Goal: Task Accomplishment & Management: Use online tool/utility

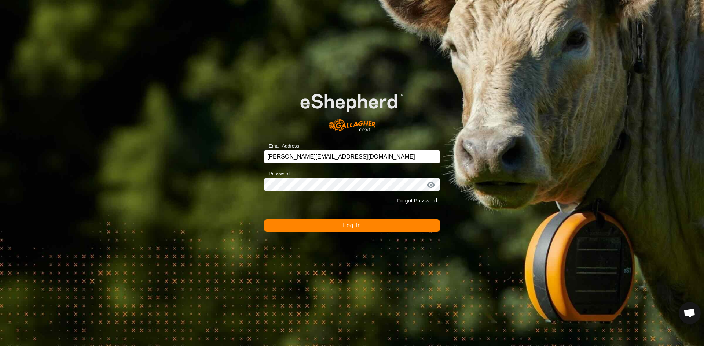
click at [369, 228] on button "Log In" at bounding box center [352, 226] width 176 height 12
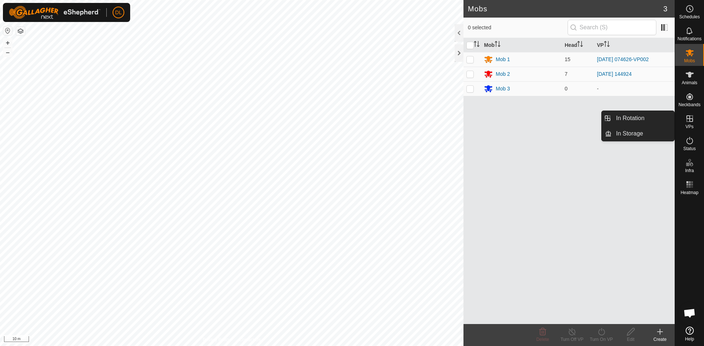
click at [691, 120] on icon at bounding box center [689, 118] width 9 height 9
click at [624, 117] on link "In Rotation" at bounding box center [642, 118] width 63 height 15
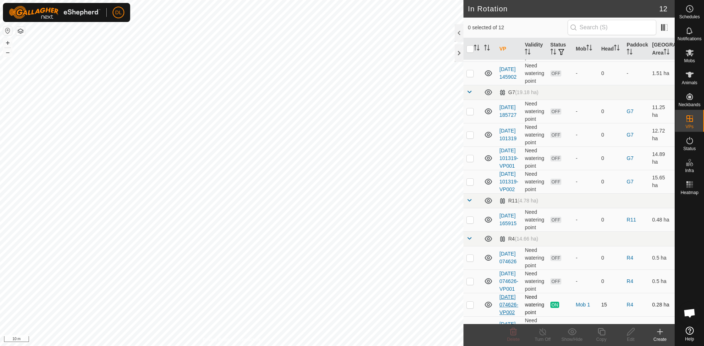
scroll to position [107, 0]
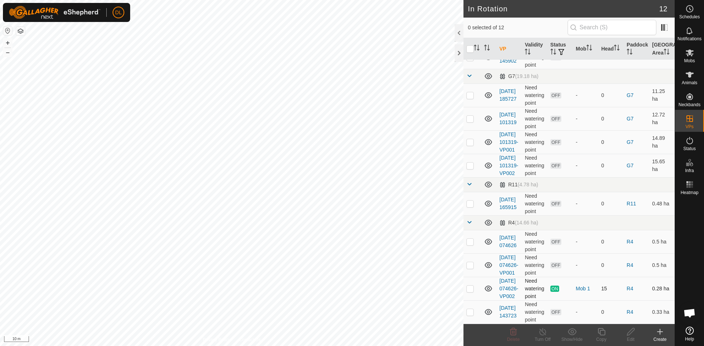
click at [488, 285] on icon at bounding box center [488, 288] width 9 height 9
click at [470, 287] on p-checkbox at bounding box center [469, 289] width 7 height 6
checkbox input "true"
click at [599, 334] on icon at bounding box center [600, 331] width 7 height 7
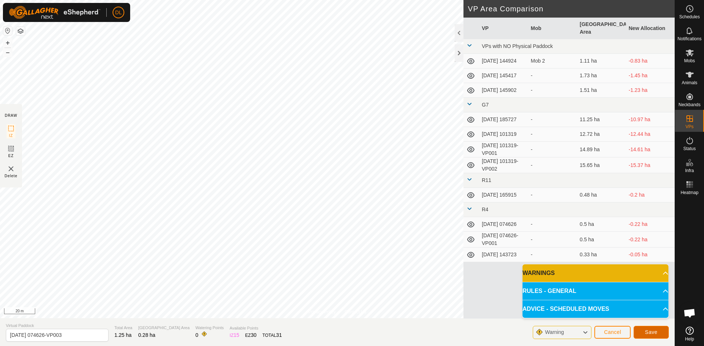
click at [649, 331] on span "Save" at bounding box center [651, 332] width 12 height 6
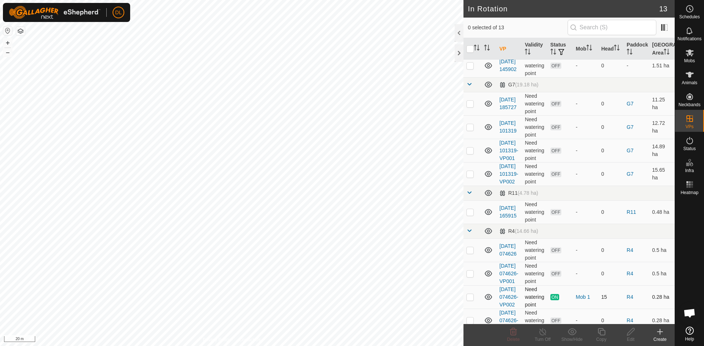
scroll to position [138, 0]
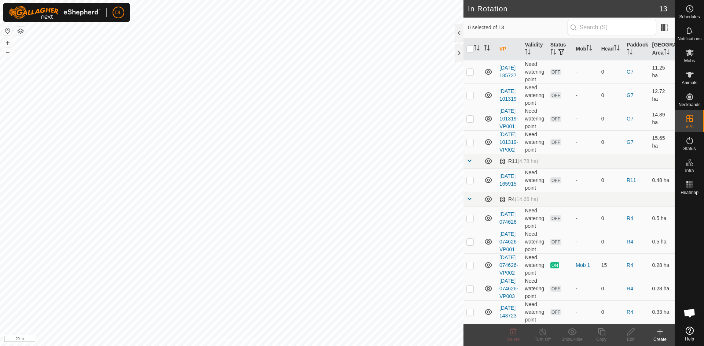
click at [487, 286] on icon at bounding box center [487, 289] width 7 height 6
click at [487, 286] on icon at bounding box center [488, 288] width 9 height 9
click at [472, 286] on p-checkbox at bounding box center [469, 289] width 7 height 6
checkbox input "true"
click at [694, 55] on es-mob-svg-icon at bounding box center [689, 53] width 13 height 12
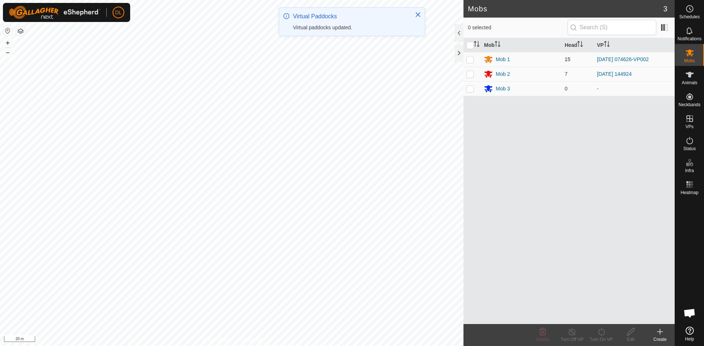
click at [469, 58] on p-checkbox at bounding box center [469, 59] width 7 height 6
checkbox input "true"
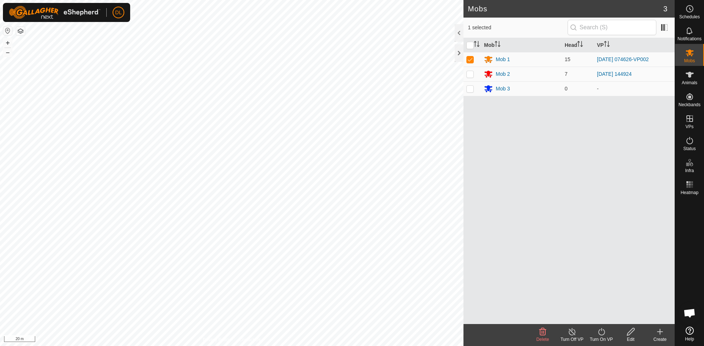
click at [600, 333] on icon at bounding box center [601, 332] width 9 height 9
click at [601, 314] on link "Now" at bounding box center [623, 316] width 73 height 15
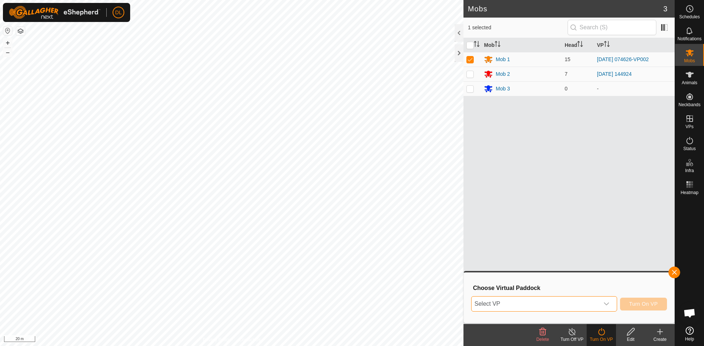
click at [596, 307] on span "Select VP" at bounding box center [535, 304] width 128 height 15
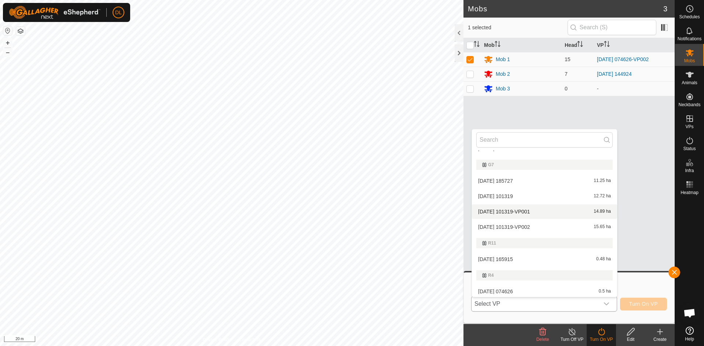
scroll to position [120, 0]
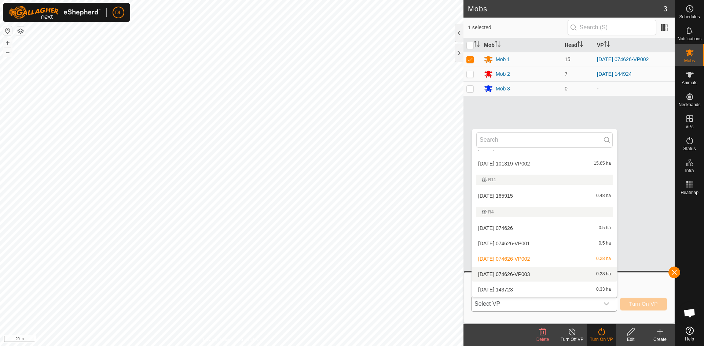
click at [532, 274] on li "[DATE] 074626-VP003 0.28 ha" at bounding box center [544, 274] width 145 height 15
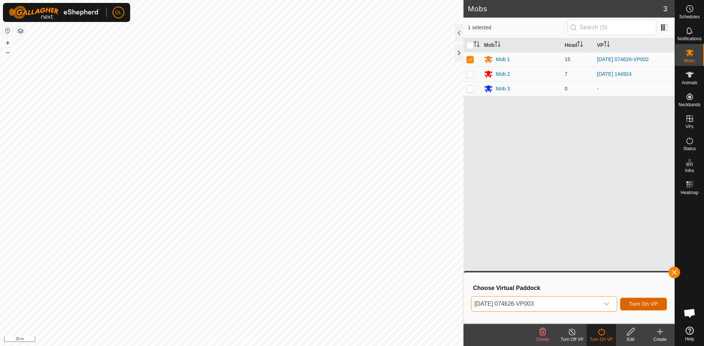
click at [652, 304] on span "Turn On VP" at bounding box center [643, 304] width 29 height 6
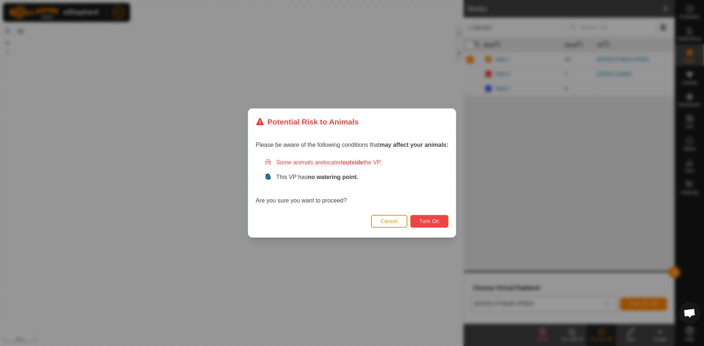
click at [438, 225] on button "Turn On" at bounding box center [429, 221] width 38 height 13
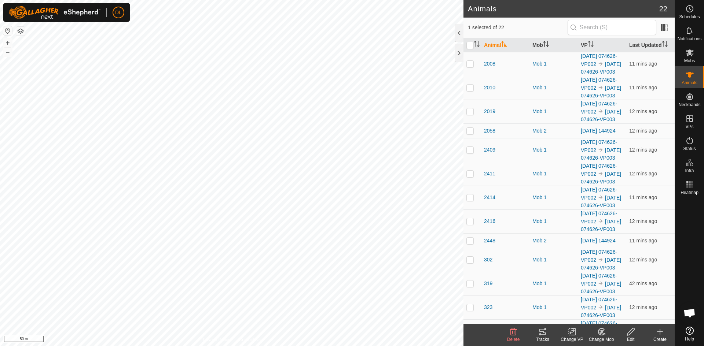
click at [542, 332] on icon at bounding box center [542, 332] width 9 height 9
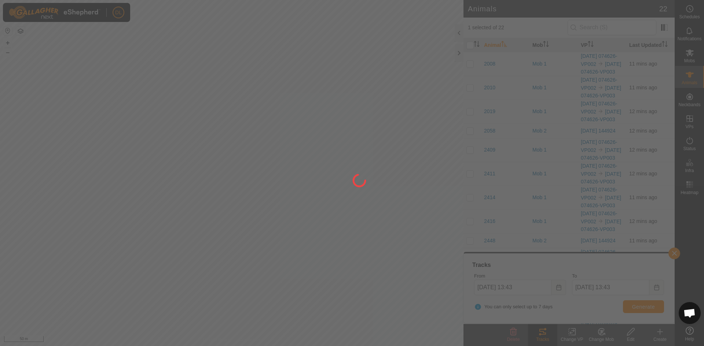
drag, startPoint x: 382, startPoint y: 247, endPoint x: 222, endPoint y: 229, distance: 160.7
click at [222, 229] on div at bounding box center [352, 173] width 704 height 346
